Goal: Information Seeking & Learning: Learn about a topic

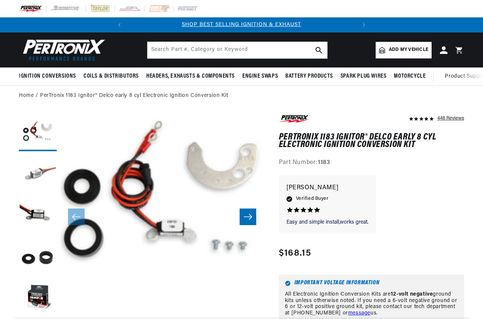
scroll to position [20, 0]
click at [34, 177] on button "Load image 2 in gallery view" at bounding box center [38, 174] width 38 height 38
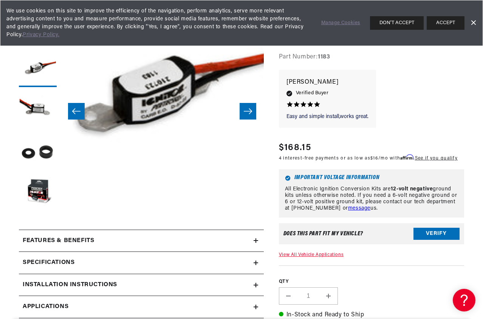
scroll to position [0, 229]
click at [40, 113] on button "Load image 3 in gallery view" at bounding box center [38, 110] width 38 height 38
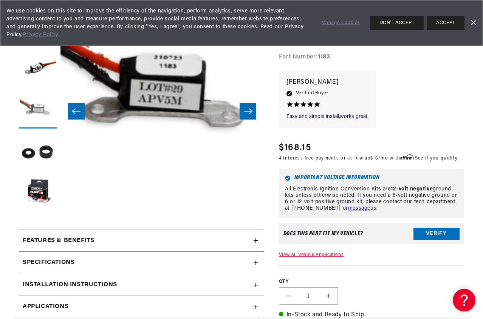
scroll to position [0, 0]
click at [45, 150] on button "Load image 4 in gallery view" at bounding box center [38, 152] width 38 height 38
